Goal: Find contact information

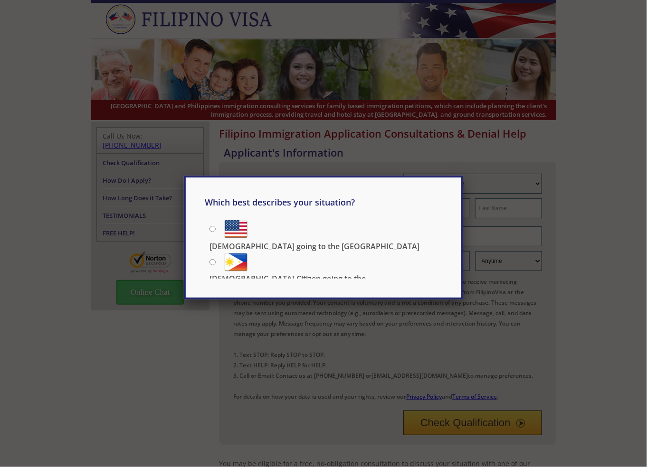
click at [284, 241] on p "[DEMOGRAPHIC_DATA] going to the [GEOGRAPHIC_DATA]" at bounding box center [314, 246] width 210 height 10
click at [216, 228] on input "[DEMOGRAPHIC_DATA] going to the [GEOGRAPHIC_DATA]" at bounding box center [212, 229] width 6 height 6
radio input "true"
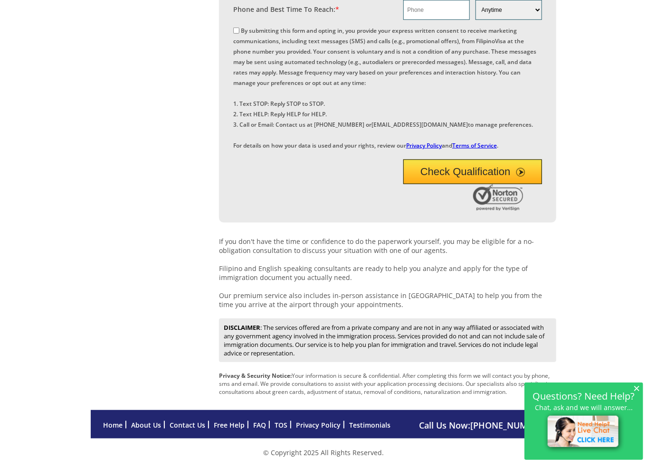
scroll to position [315, 0]
click at [173, 423] on link "Contact Us" at bounding box center [188, 425] width 36 height 9
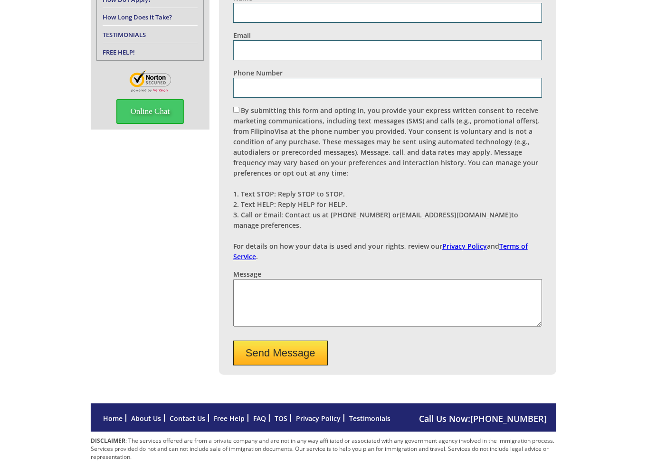
scroll to position [181, 0]
